Goal: Find specific page/section: Find specific page/section

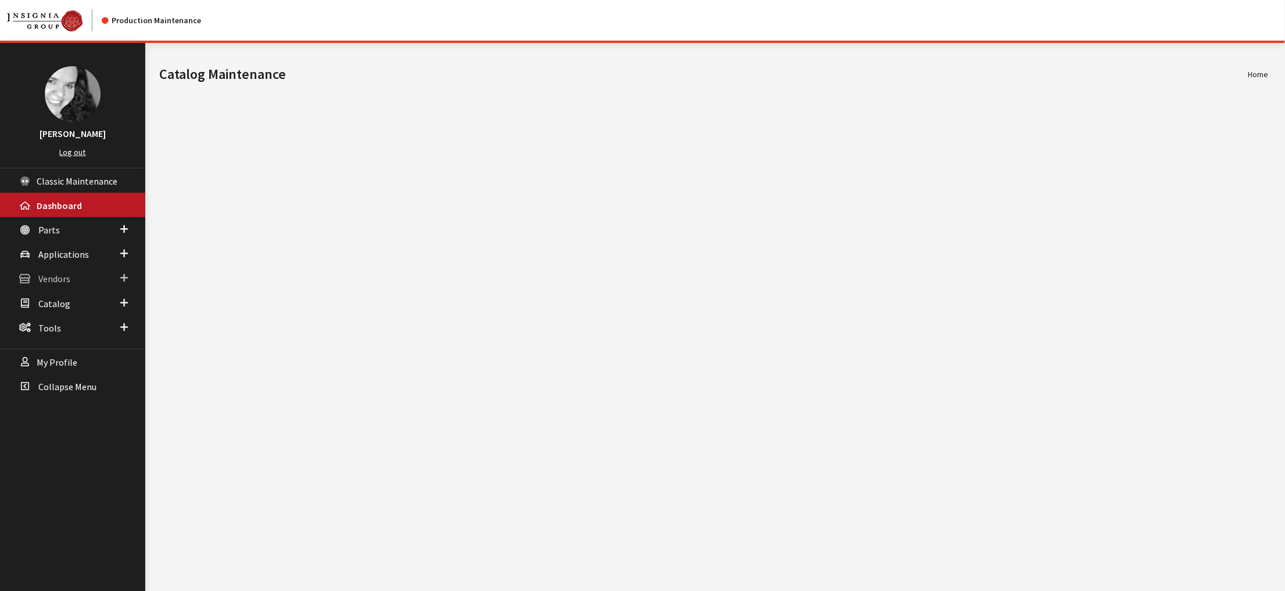
drag, startPoint x: 0, startPoint y: 0, endPoint x: 71, endPoint y: 315, distance: 322.8
click at [70, 285] on span "Vendors" at bounding box center [54, 280] width 32 height 12
click at [63, 313] on link "Dealer Search" at bounding box center [72, 301] width 145 height 21
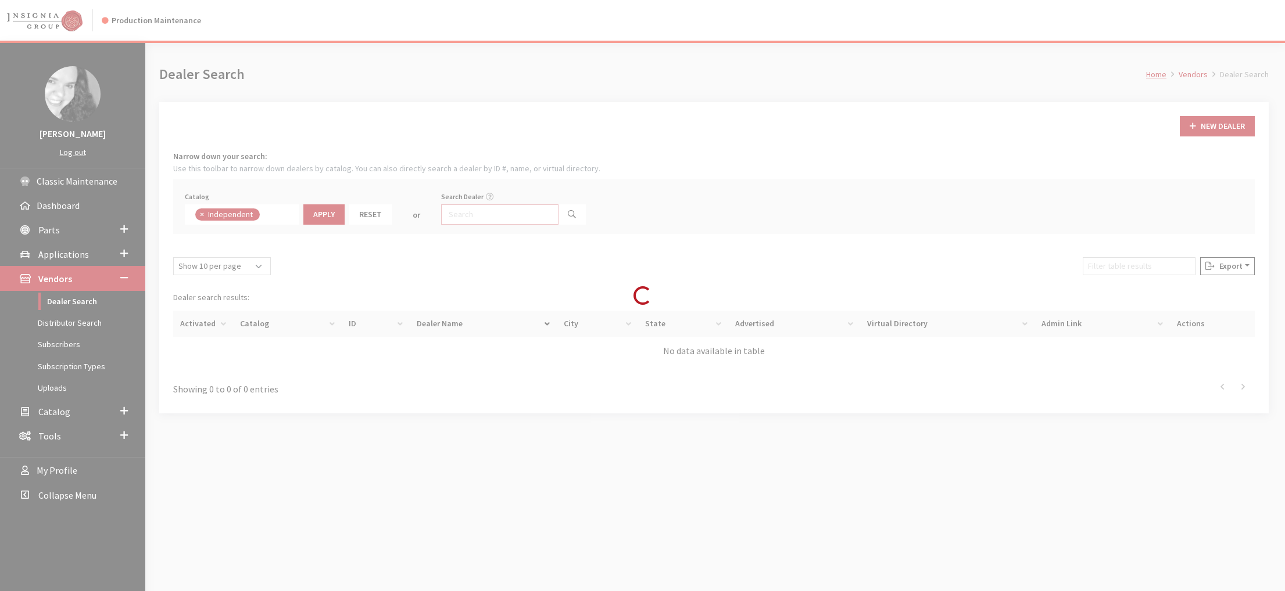
click at [519, 225] on input "Search Dealer" at bounding box center [499, 215] width 117 height 20
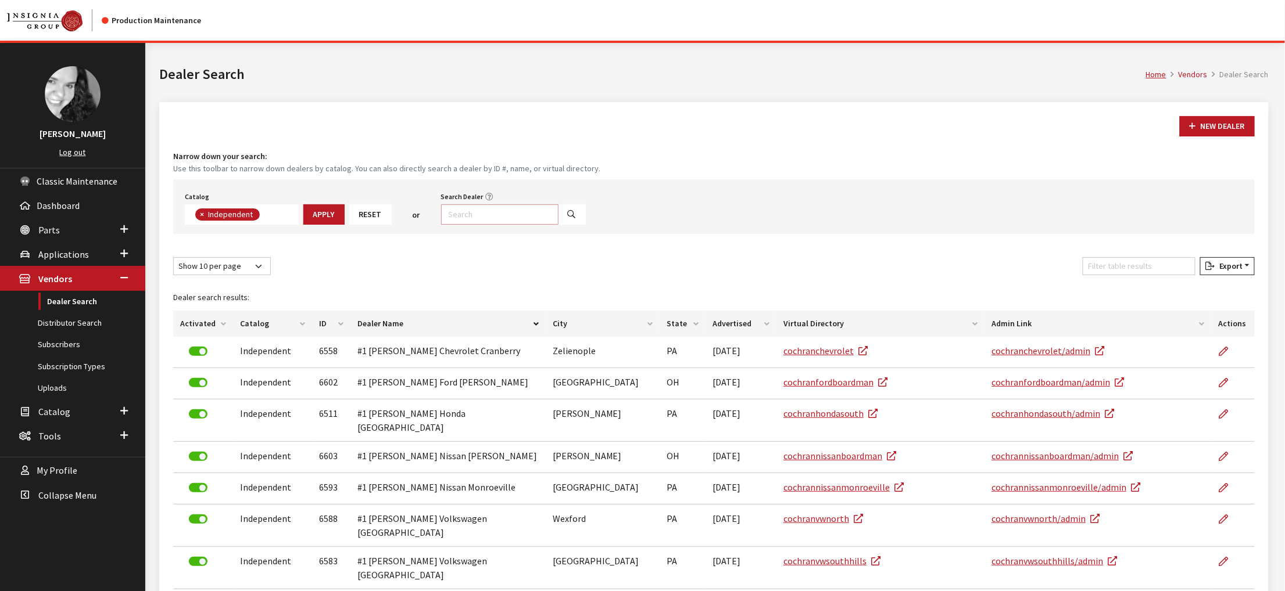
scroll to position [101, 0]
type input "schomp"
select select
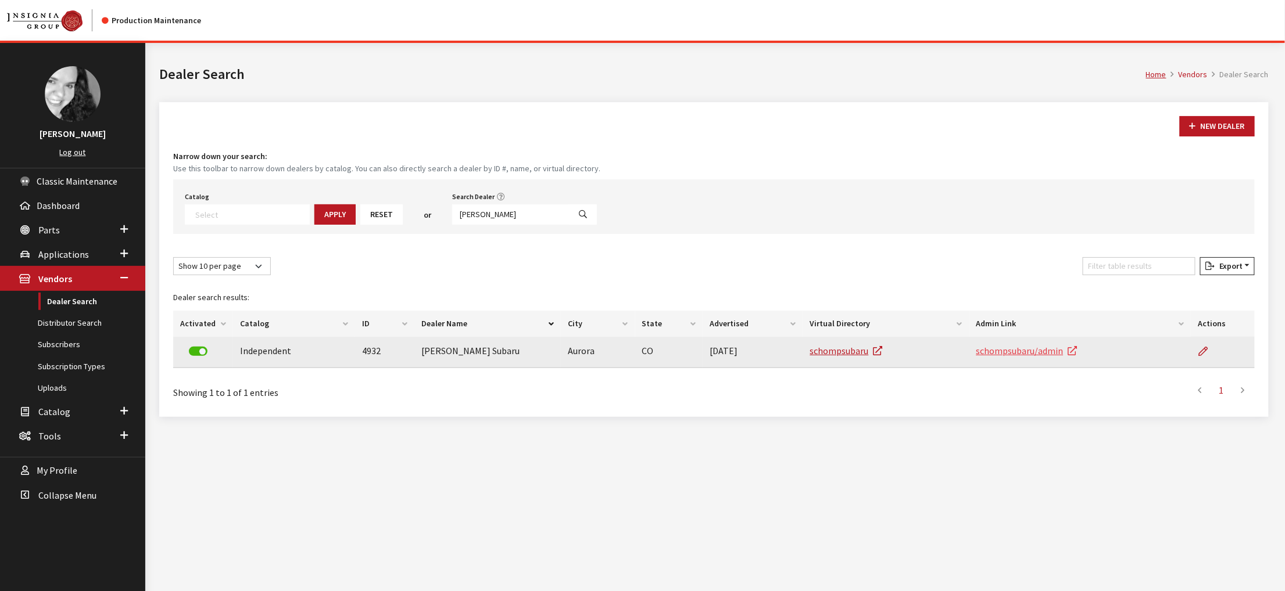
click at [1031, 357] on link "schompsubaru/admin" at bounding box center [1026, 351] width 101 height 12
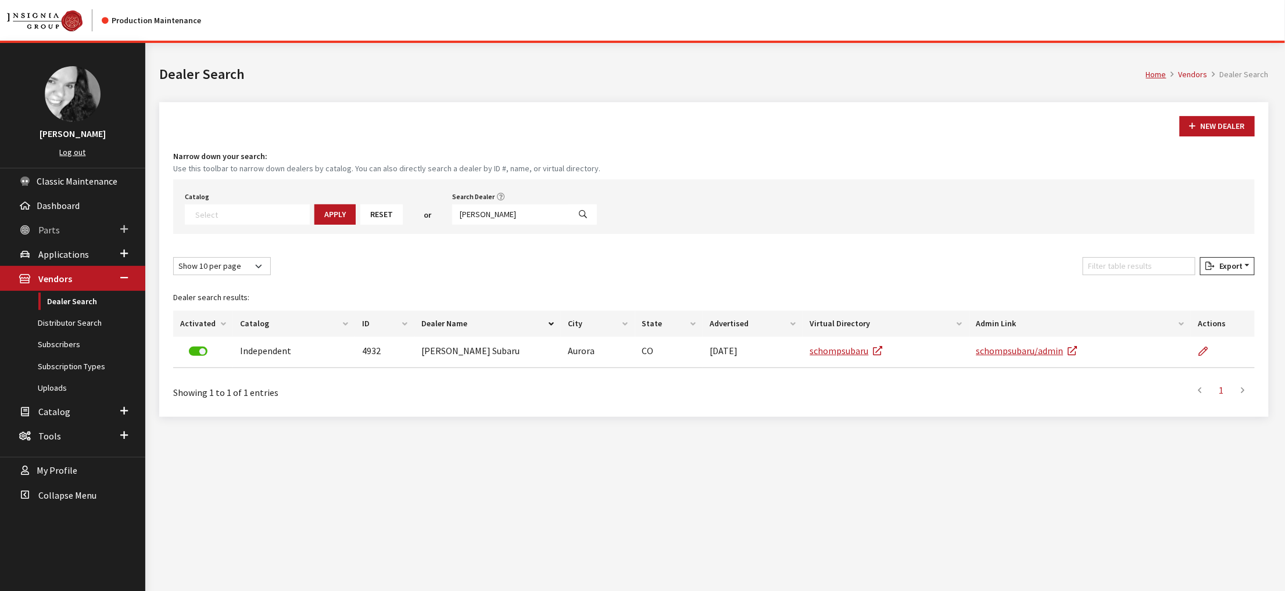
click at [47, 236] on span "Parts" at bounding box center [48, 230] width 21 height 12
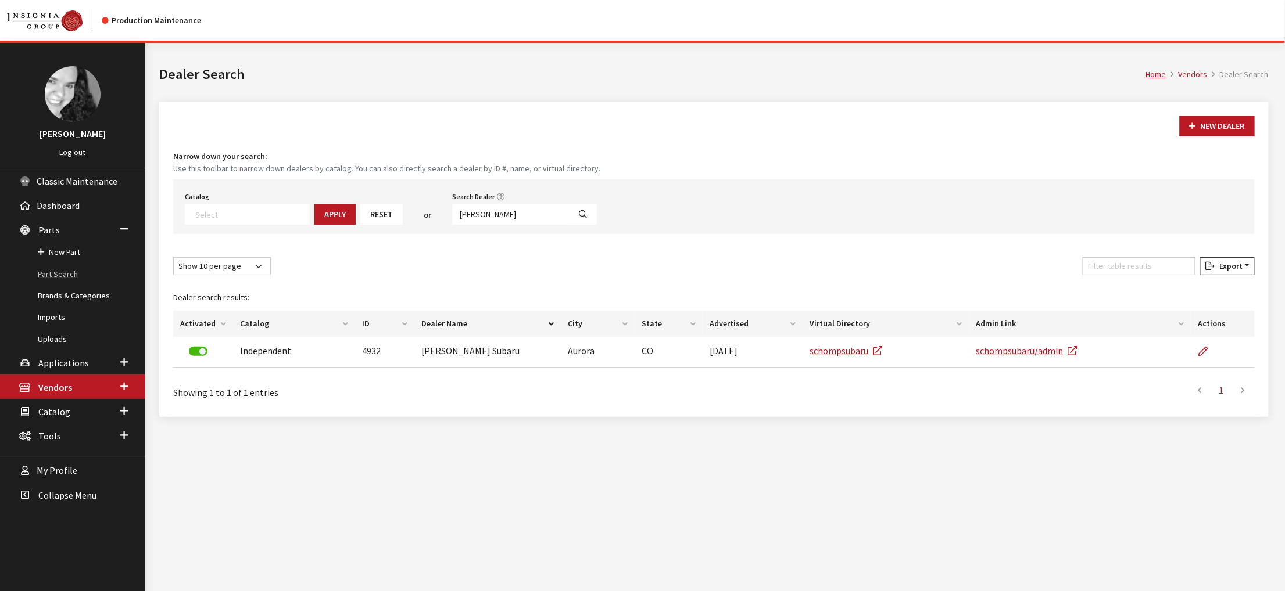
click at [58, 285] on link "Part Search" at bounding box center [72, 274] width 145 height 21
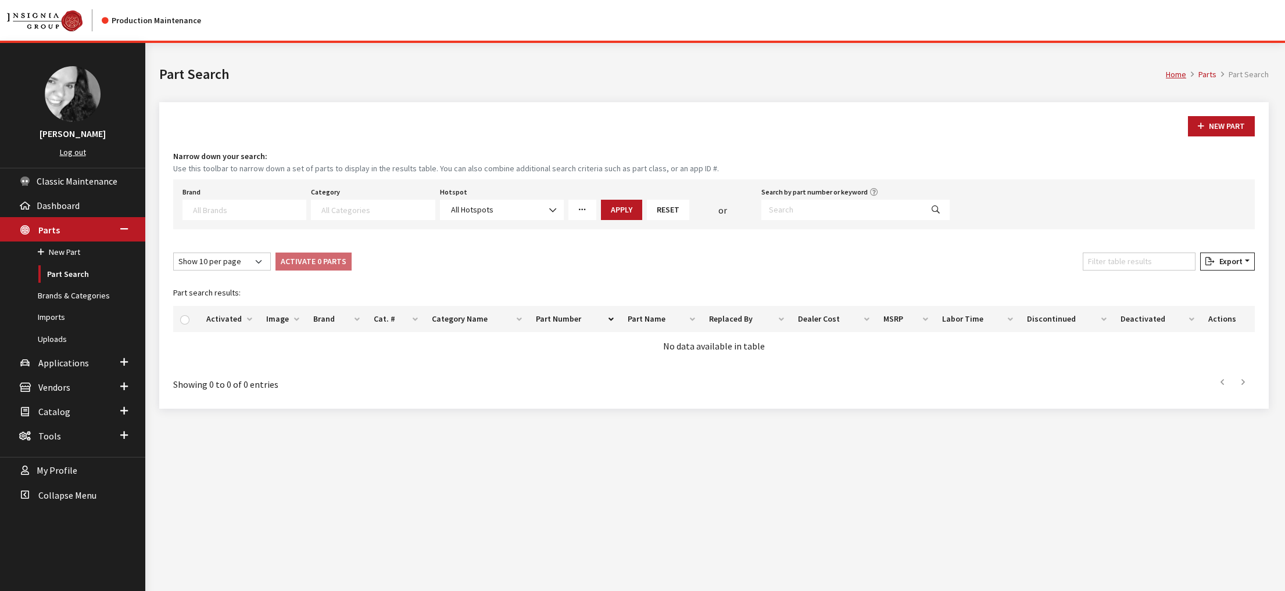
select select
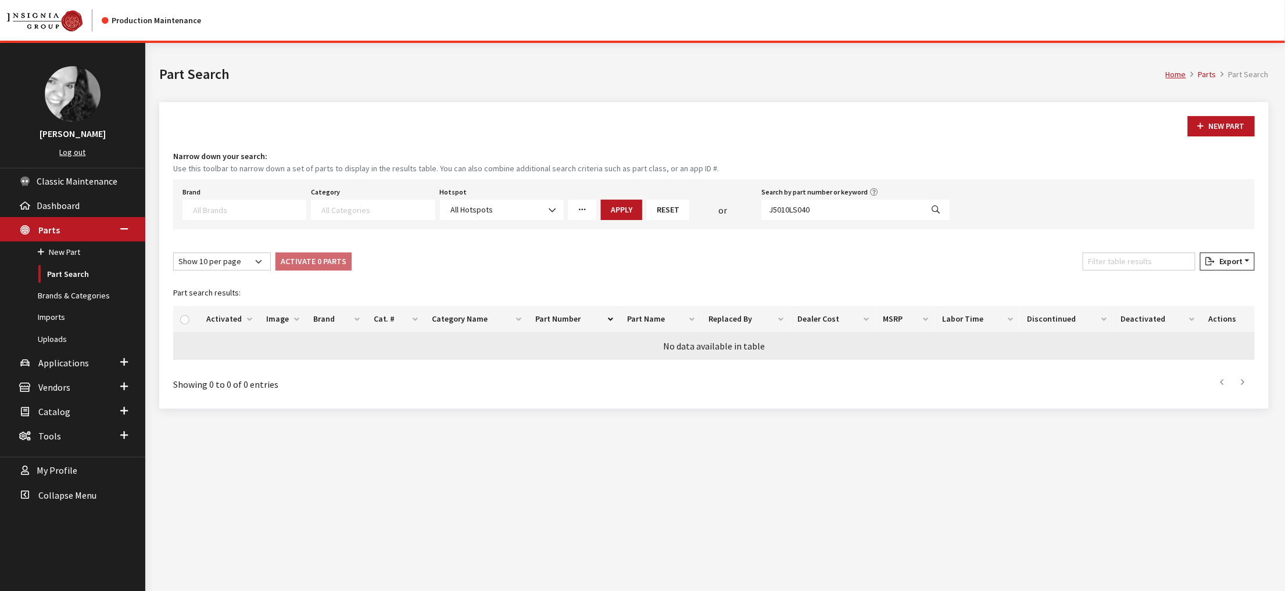
type input "J5010LS040"
select select
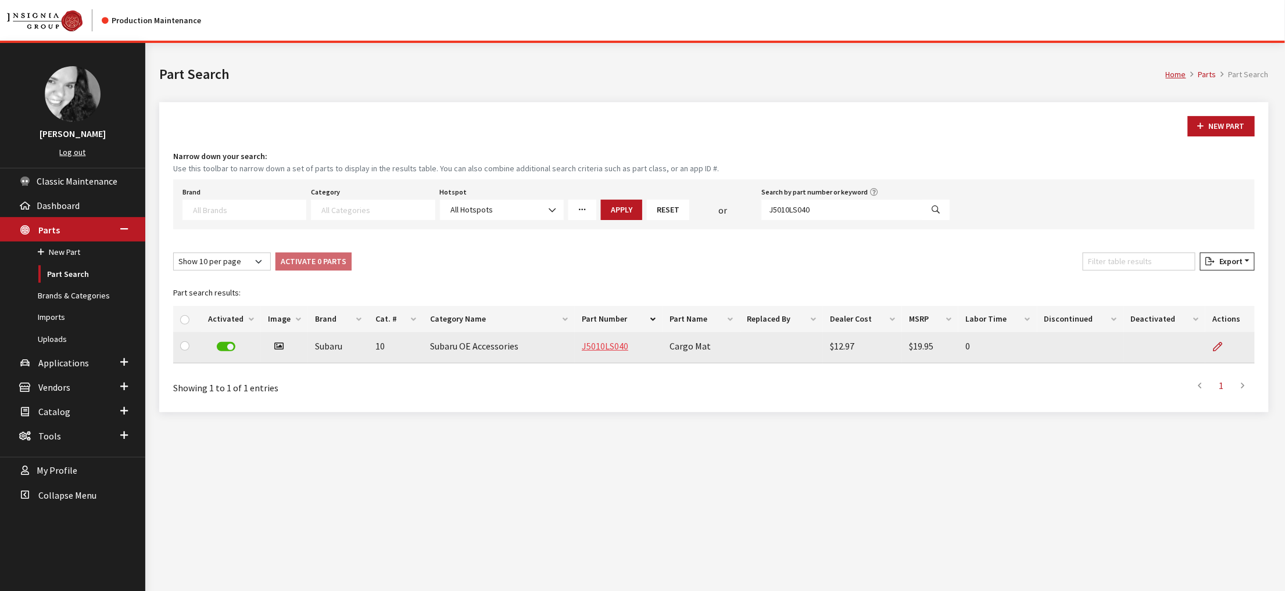
click at [627, 352] on link "J5010LS040" at bounding box center [605, 346] width 46 height 12
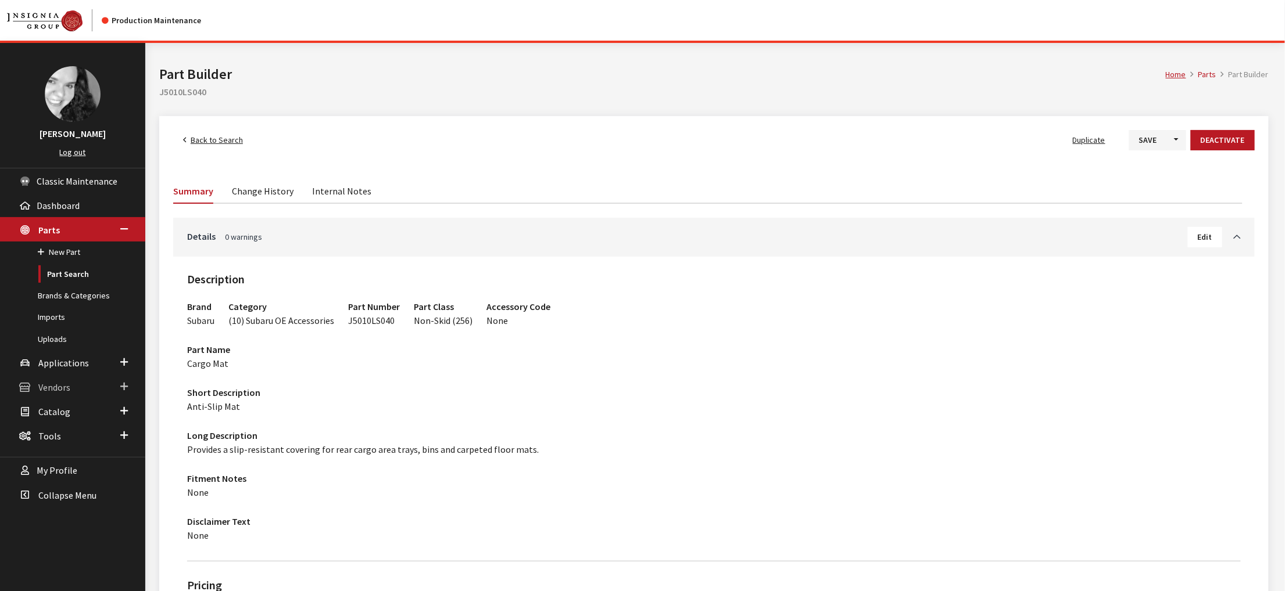
click at [55, 393] on span "Vendors" at bounding box center [54, 388] width 32 height 12
click at [68, 313] on link "Dealer Search" at bounding box center [72, 301] width 145 height 21
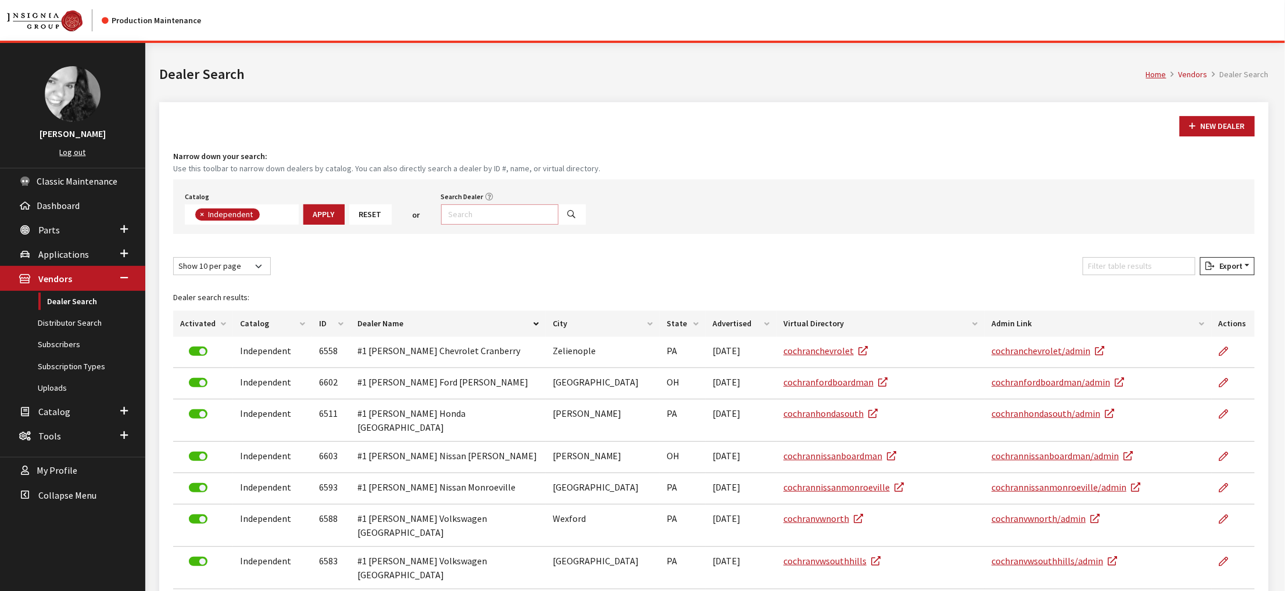
scroll to position [102, 0]
click at [525, 225] on input "Search Dealer" at bounding box center [499, 215] width 117 height 20
type input "[PERSON_NAME]"
select select
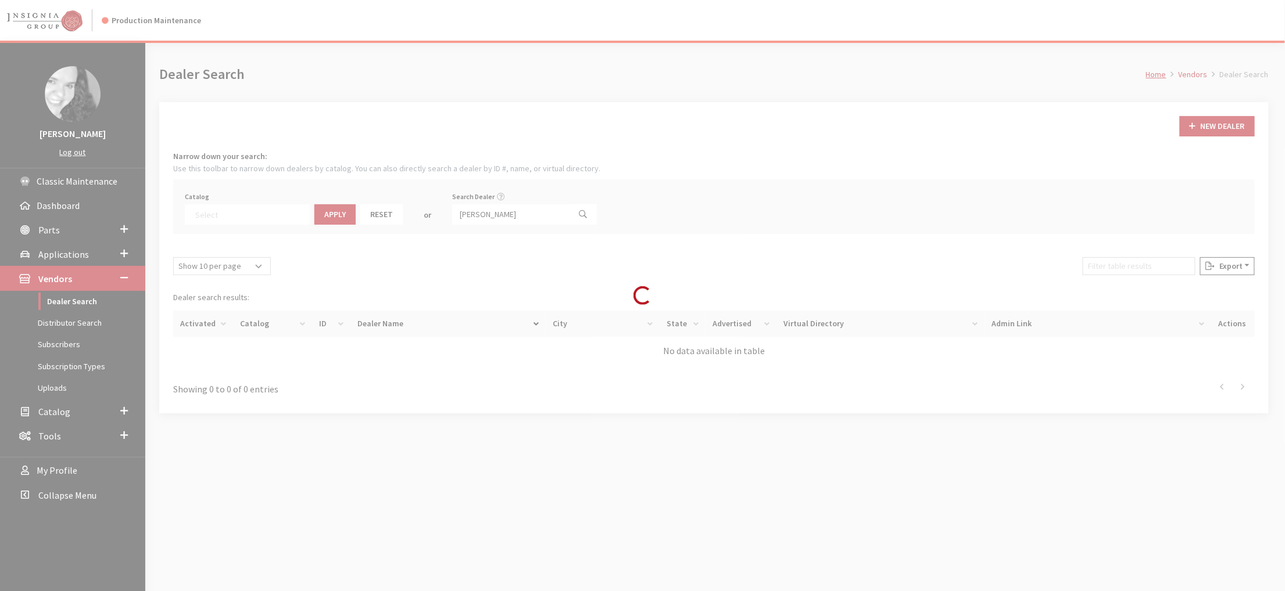
scroll to position [147, 0]
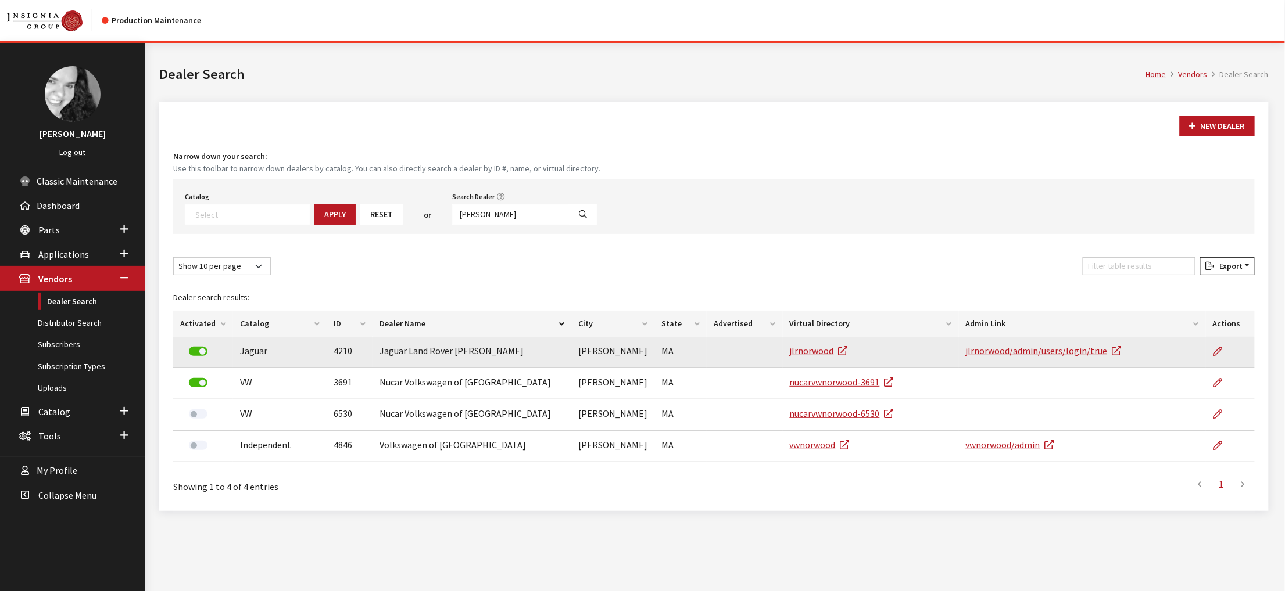
click at [1001, 400] on table "Dealer search results: Activated Catalog ID Dealer Name City State Advertised V…" at bounding box center [713, 374] width 1081 height 178
click at [1010, 357] on link "jlrnorwood/admin/users/login/true" at bounding box center [1044, 351] width 156 height 12
